Goal: Information Seeking & Learning: Understand process/instructions

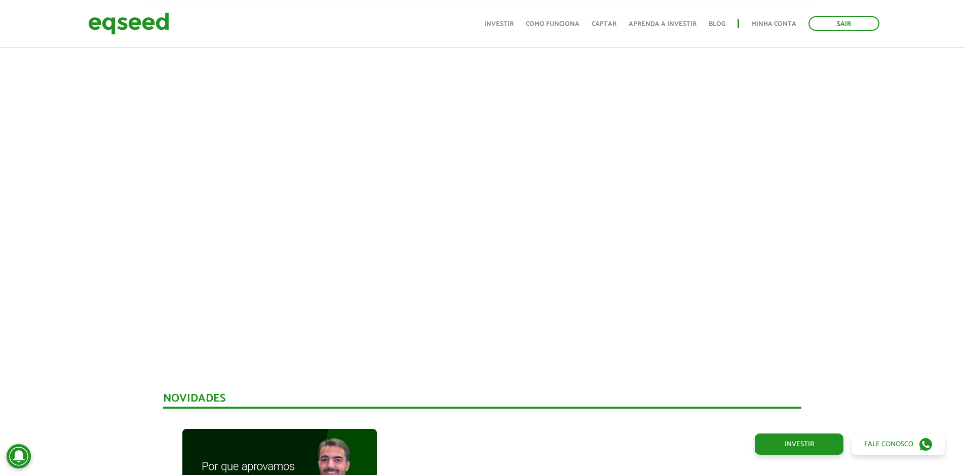
scroll to position [253, 0]
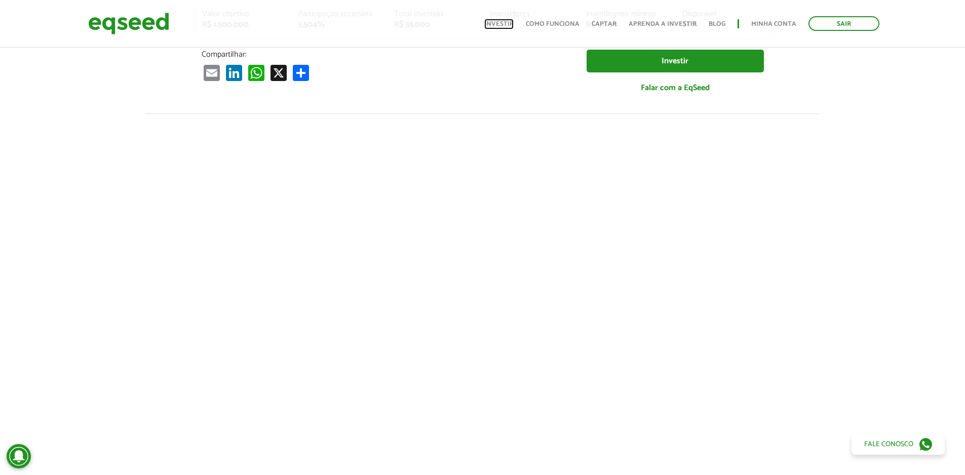
click at [500, 29] on ul "Início Investir Como funciona Captar Aprenda a investir Blog Minha conta Sair" at bounding box center [681, 23] width 405 height 15
click at [506, 24] on link "Investir" at bounding box center [498, 24] width 29 height 7
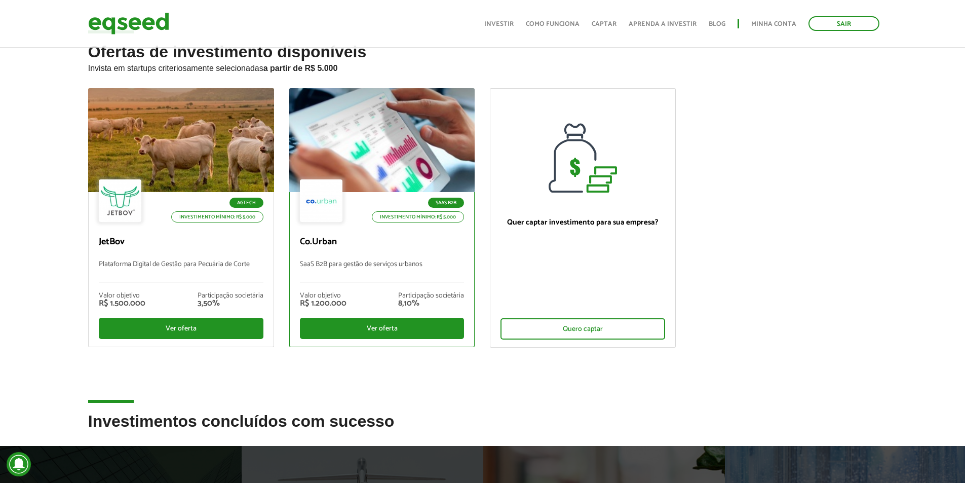
scroll to position [51, 0]
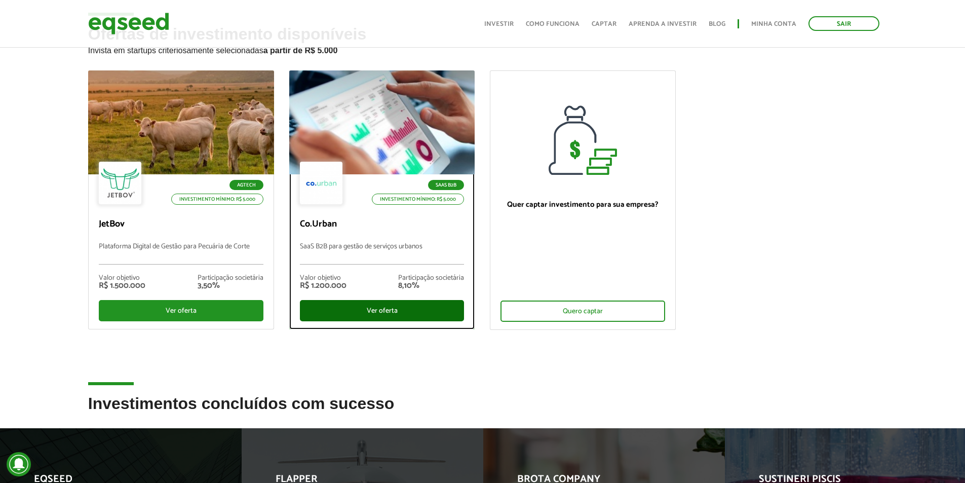
click at [396, 311] on div "Ver oferta" at bounding box center [382, 310] width 165 height 21
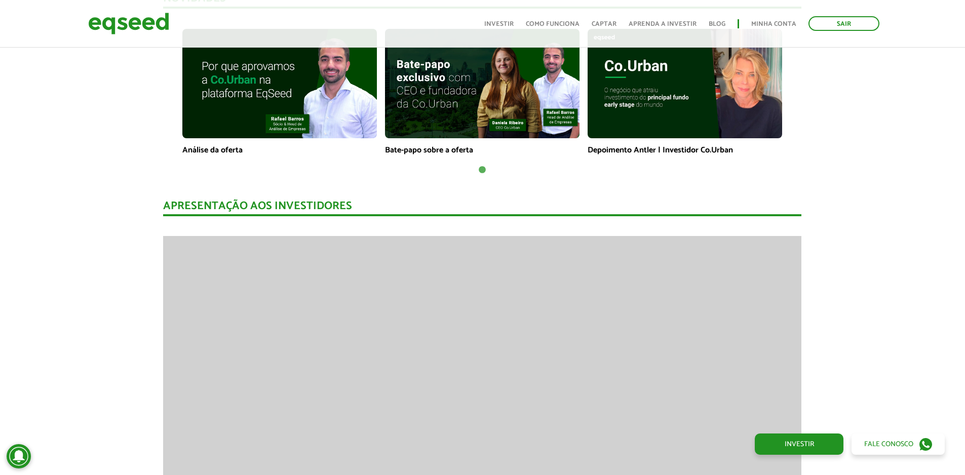
scroll to position [1063, 0]
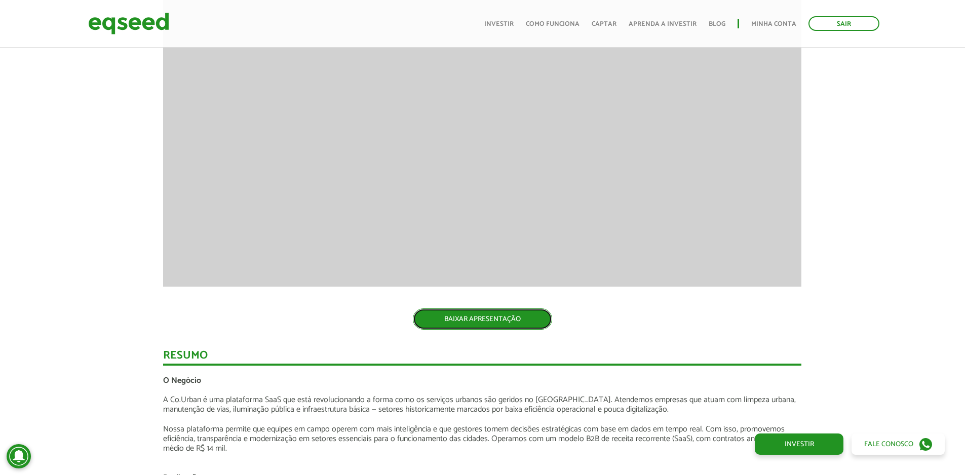
click at [462, 321] on link "BAIXAR APRESENTAÇÃO" at bounding box center [482, 318] width 139 height 21
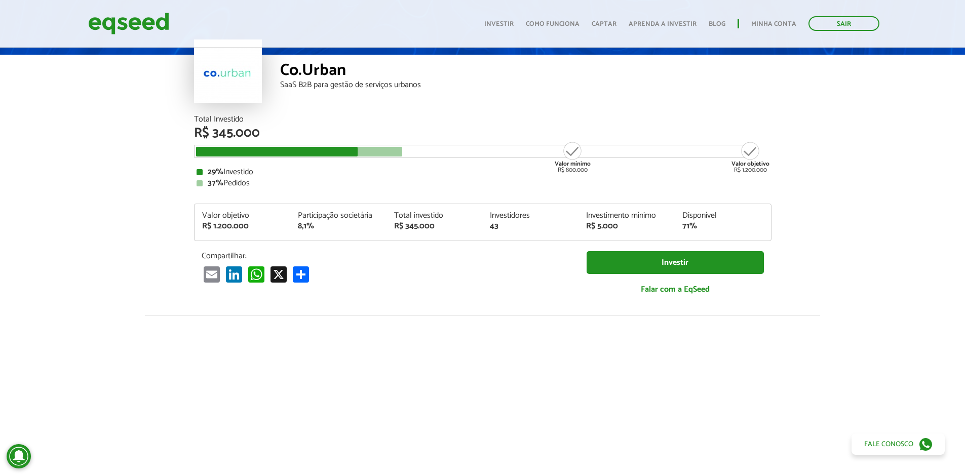
scroll to position [51, 0]
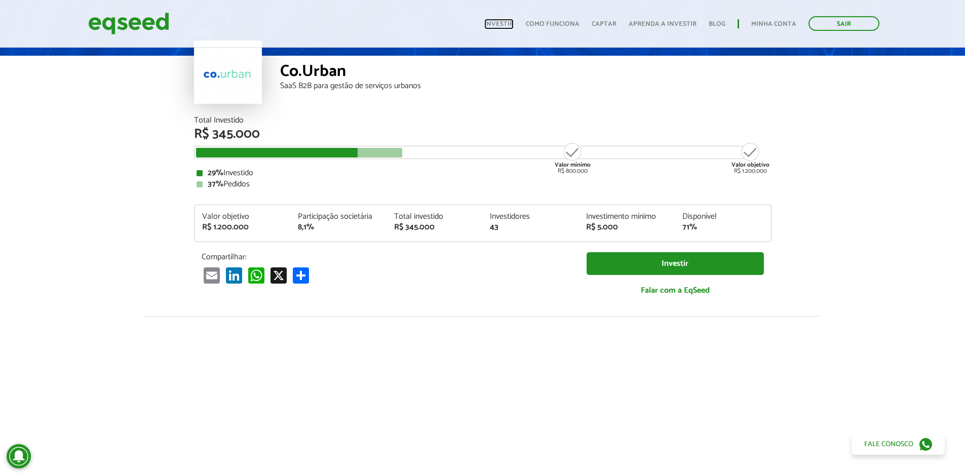
click at [511, 25] on link "Investir" at bounding box center [498, 24] width 29 height 7
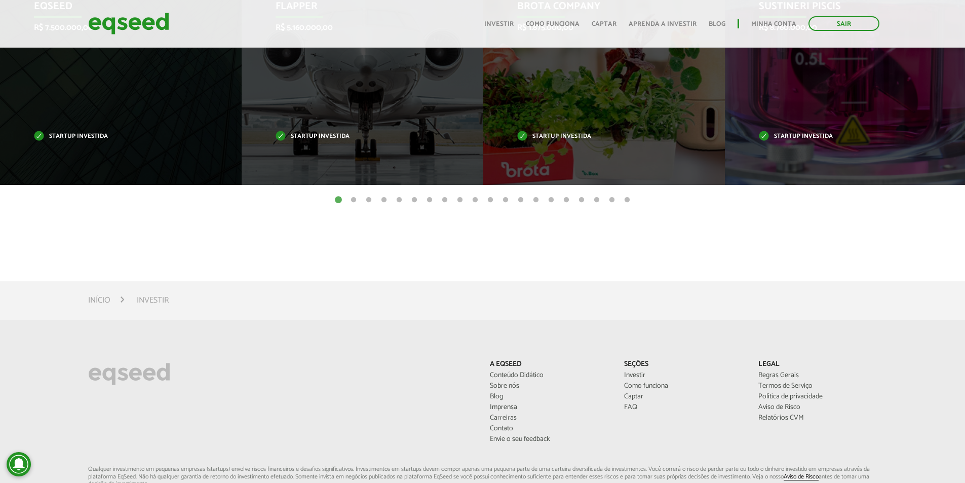
scroll to position [354, 0]
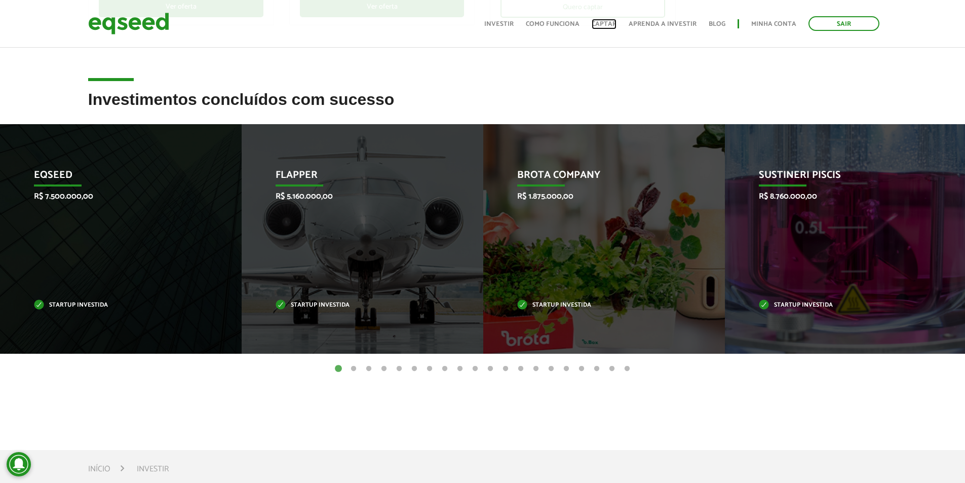
click at [606, 25] on link "Captar" at bounding box center [603, 24] width 25 height 7
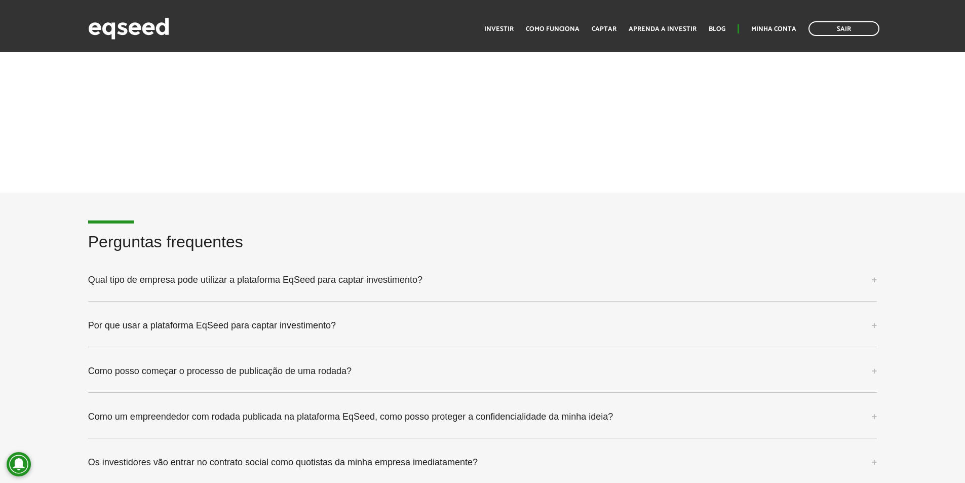
scroll to position [2582, 0]
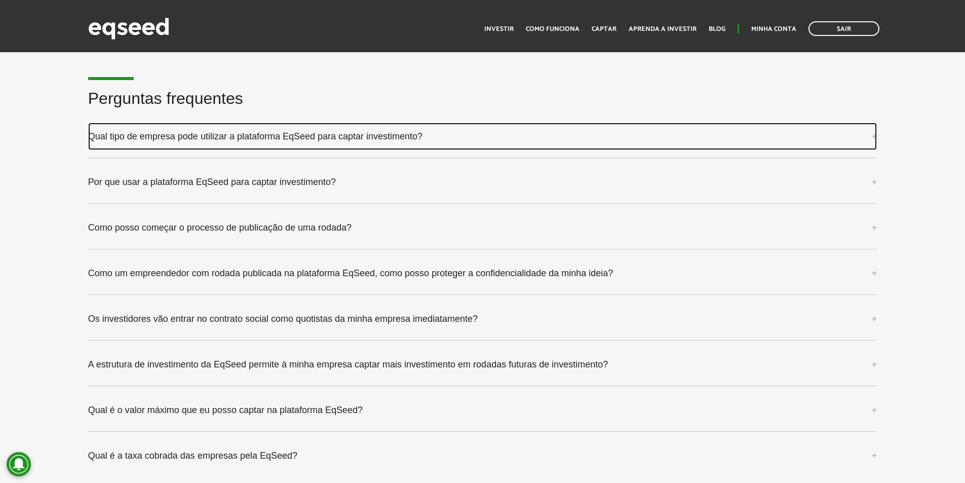
click at [439, 139] on link "Qual tipo de empresa pode utilizar a plataforma EqSeed para captar investimento?" at bounding box center [482, 136] width 789 height 27
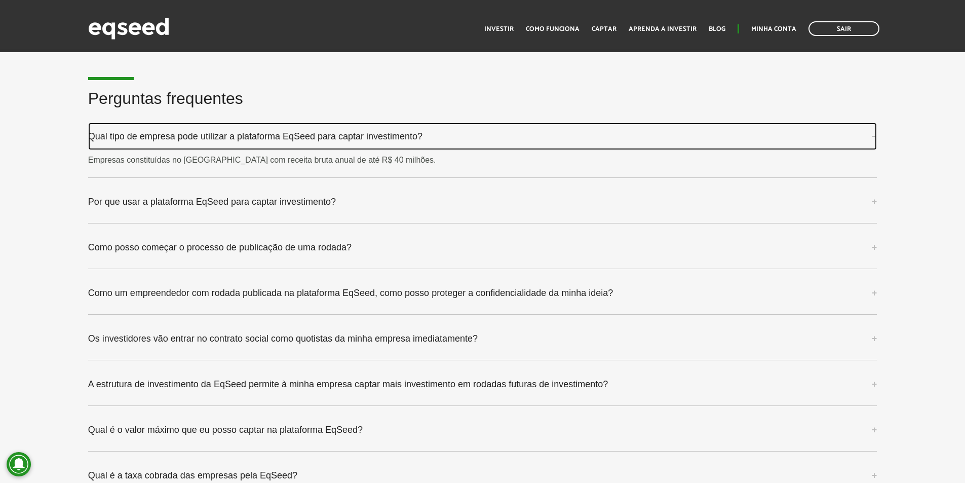
drag, startPoint x: 439, startPoint y: 137, endPoint x: 425, endPoint y: 168, distance: 33.5
click at [439, 138] on link "Qual tipo de empresa pode utilizar a plataforma EqSeed para captar investimento?" at bounding box center [482, 136] width 789 height 27
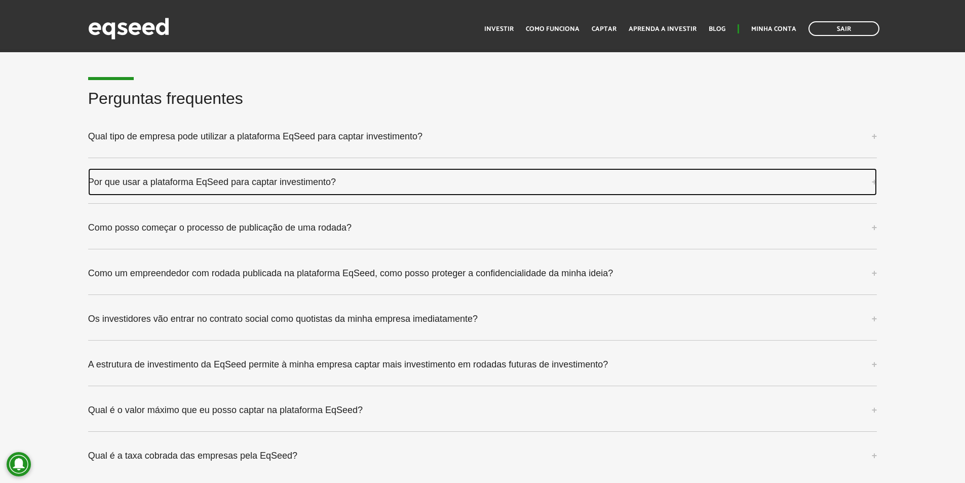
click at [407, 189] on link "Por que usar a plataforma EqSeed para captar investimento?" at bounding box center [482, 181] width 789 height 27
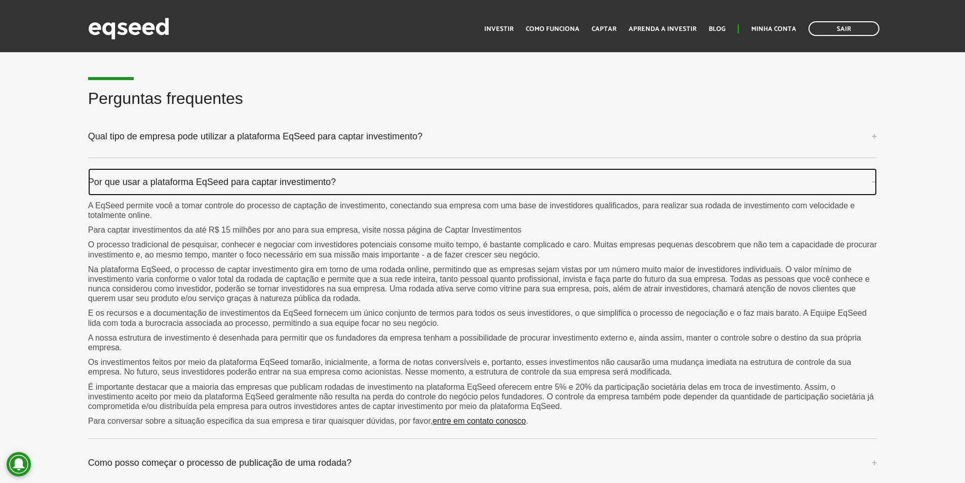
click at [410, 187] on link "Por que usar a plataforma EqSeed para captar investimento?" at bounding box center [482, 181] width 789 height 27
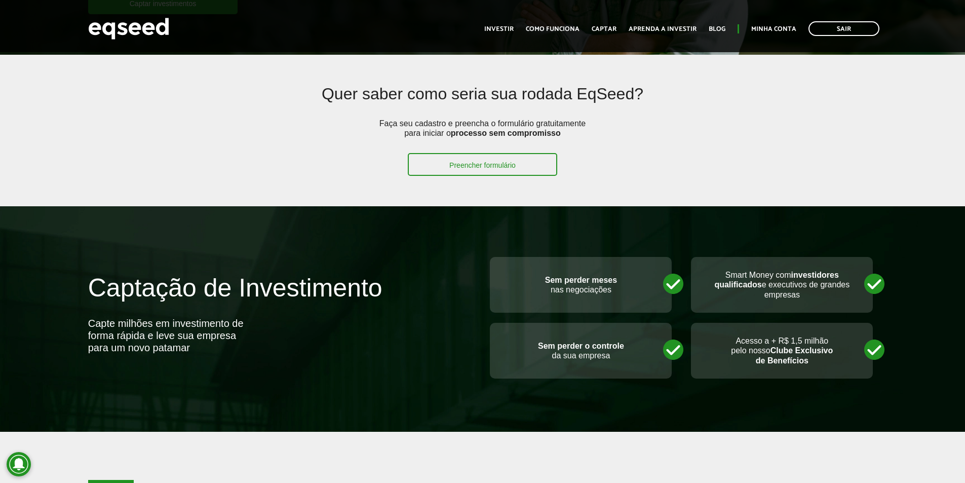
scroll to position [0, 0]
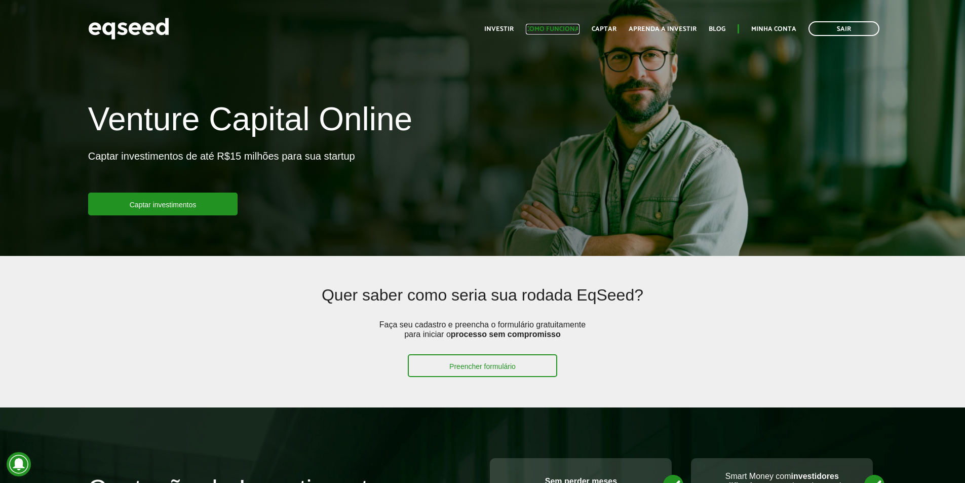
click at [561, 26] on link "Como funciona" at bounding box center [553, 29] width 54 height 7
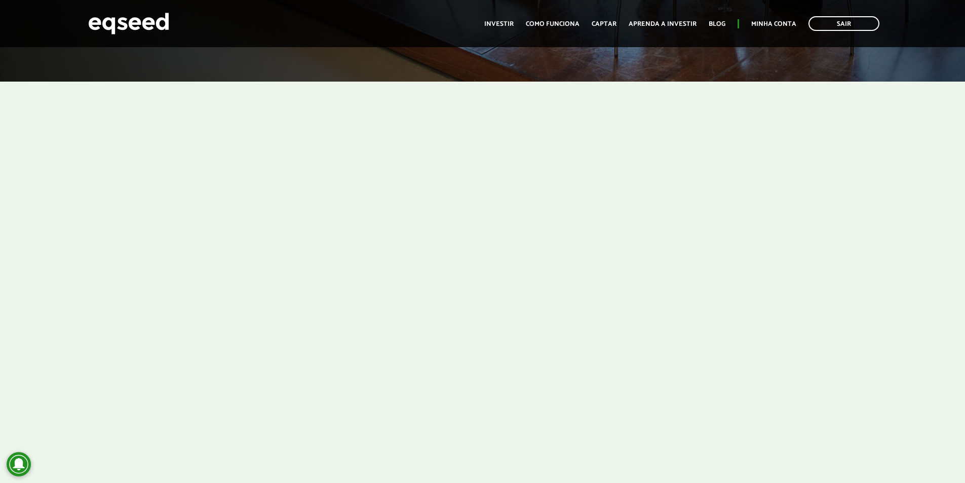
scroll to position [176, 0]
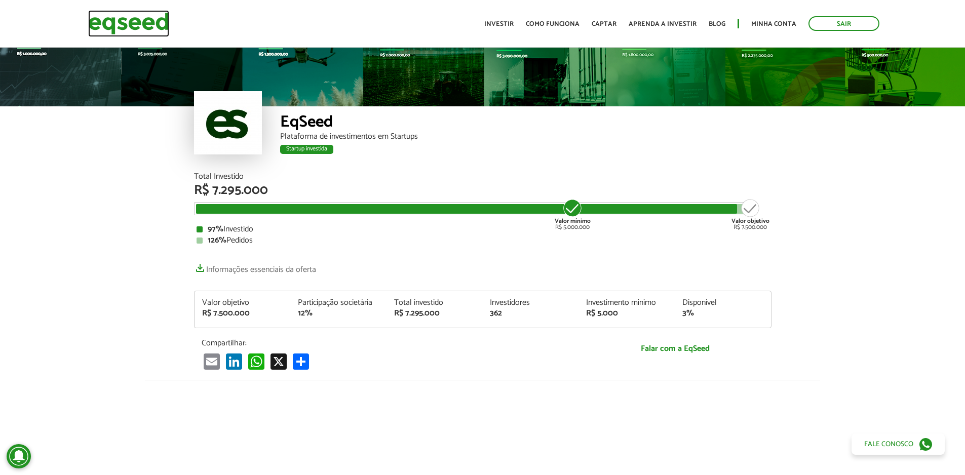
click at [121, 12] on img at bounding box center [128, 23] width 81 height 27
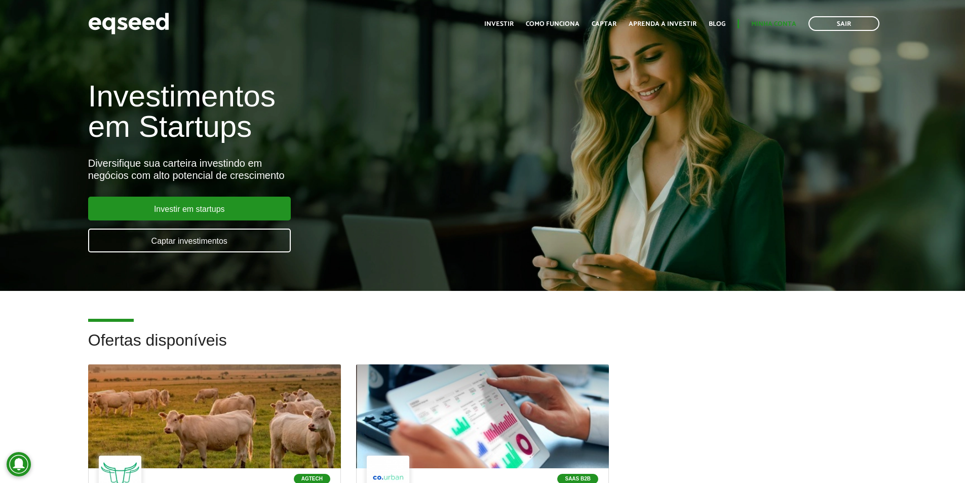
click at [772, 17] on ul "Início Investir Como funciona Captar Aprenda a investir Blog Minha conta Sair" at bounding box center [681, 23] width 405 height 15
click at [772, 22] on link "Minha conta" at bounding box center [773, 24] width 45 height 7
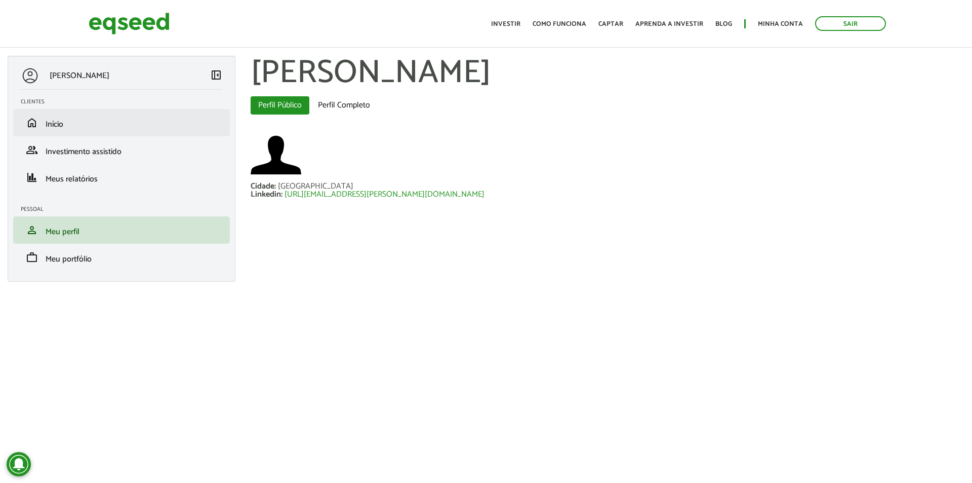
drag, startPoint x: 117, startPoint y: 74, endPoint x: 75, endPoint y: 116, distance: 59.4
click at [109, 78] on p "Leonardo Avila da Fonseca" at bounding box center [80, 76] width 60 height 10
click at [68, 123] on link "home Início" at bounding box center [122, 122] width 202 height 12
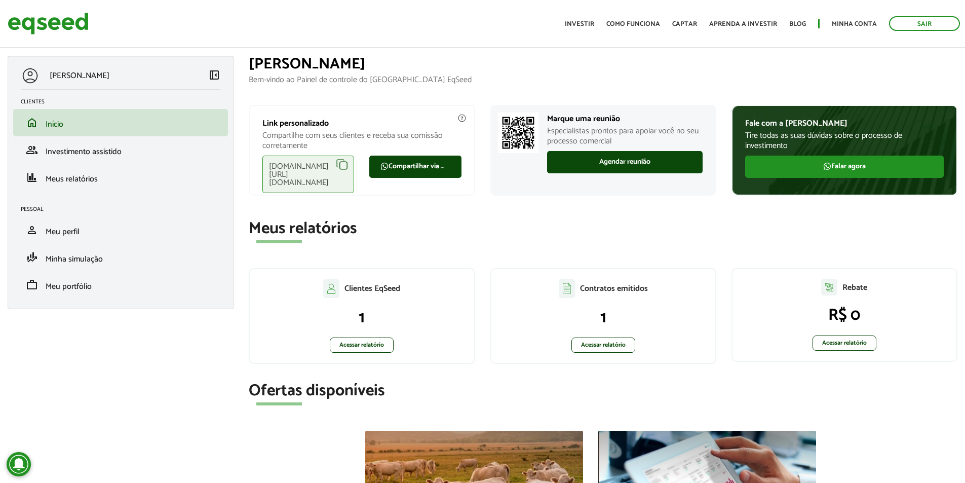
click at [343, 165] on div "eqseed.com/a/is/leonardo.avilafonseca" at bounding box center [308, 173] width 92 height 37
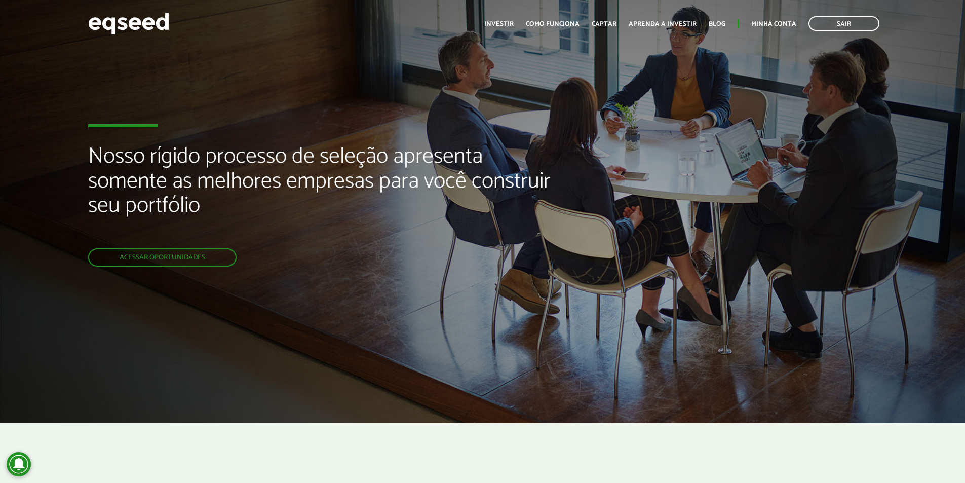
scroll to position [253, 0]
